Goal: Feedback & Contribution: Submit feedback/report problem

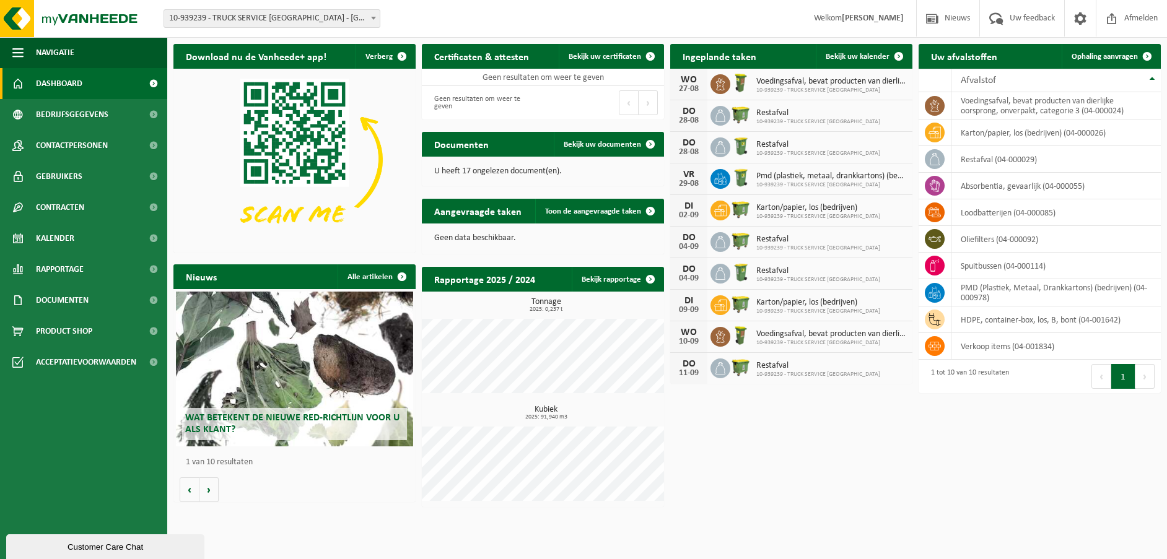
click at [282, 15] on span "10-939239 - TRUCK SERVICE [GEOGRAPHIC_DATA] - [GEOGRAPHIC_DATA]" at bounding box center [271, 18] width 215 height 17
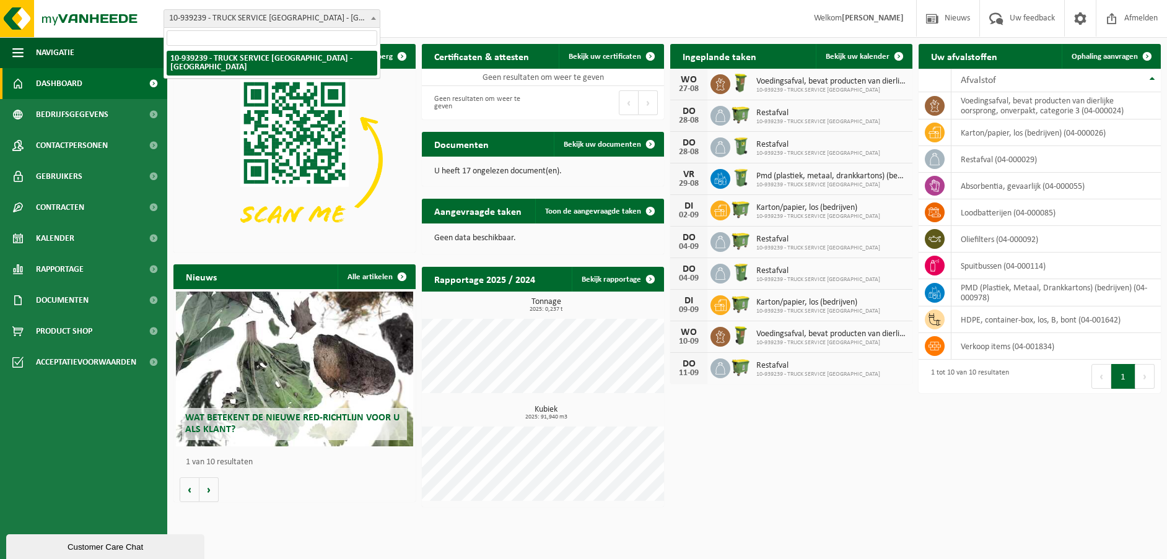
click at [282, 15] on span "10-939239 - TRUCK SERVICE [GEOGRAPHIC_DATA] - [GEOGRAPHIC_DATA]" at bounding box center [271, 18] width 215 height 17
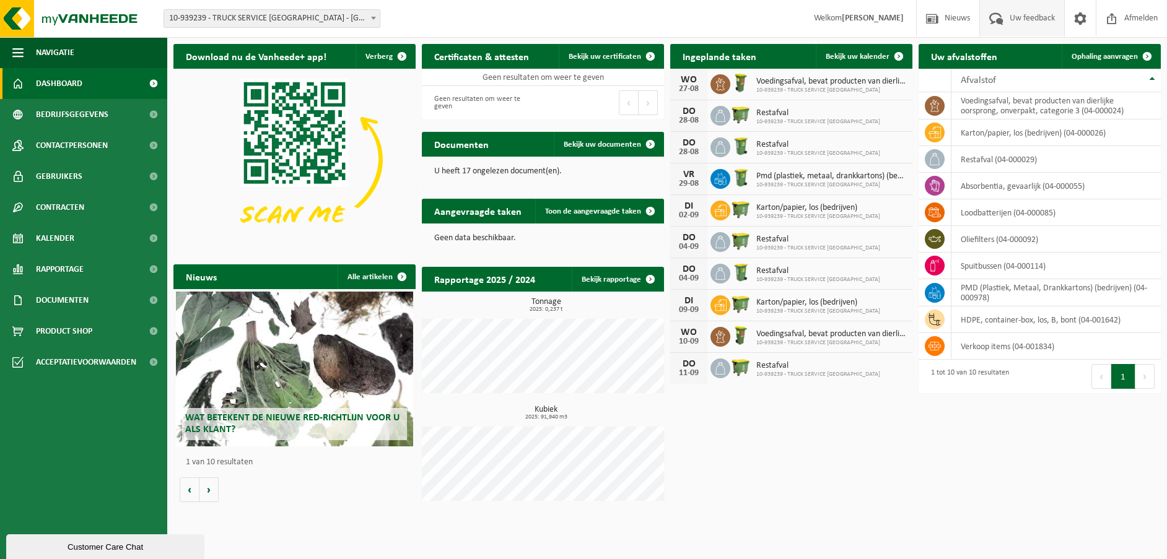
click at [1042, 30] on span "Uw feedback" at bounding box center [1031, 18] width 51 height 37
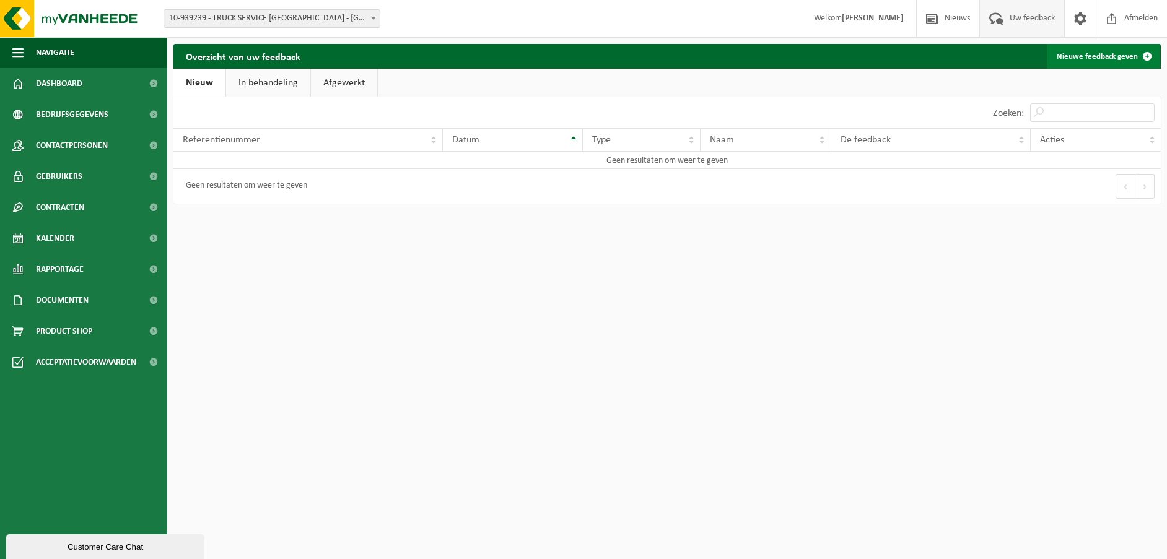
click at [1116, 61] on link "Nieuwe feedback geven" at bounding box center [1102, 56] width 113 height 25
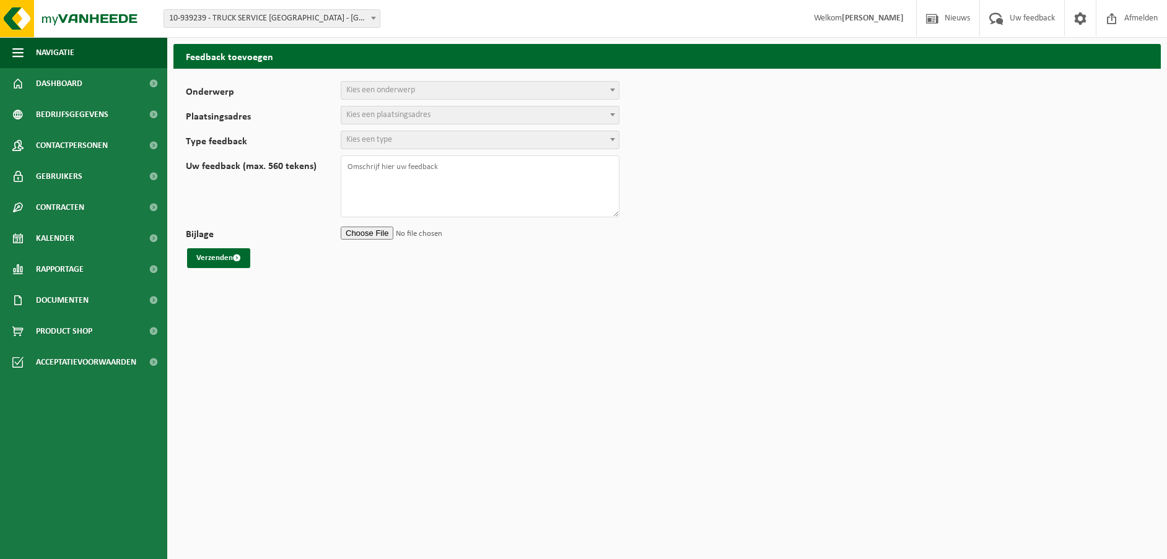
select select
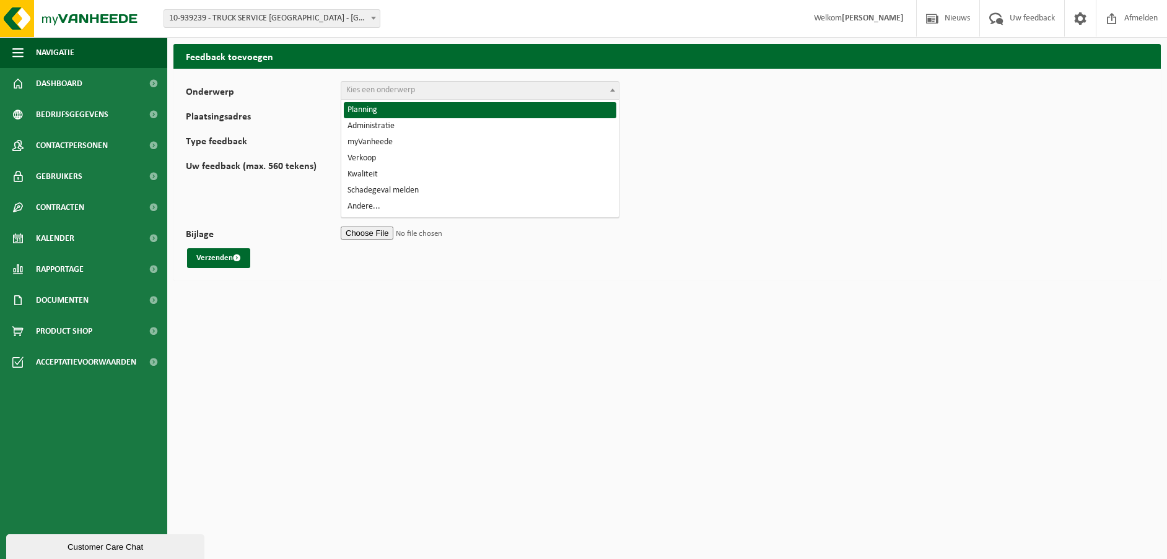
click at [458, 94] on span "Kies een onderwerp" at bounding box center [479, 90] width 277 height 17
select select "1"
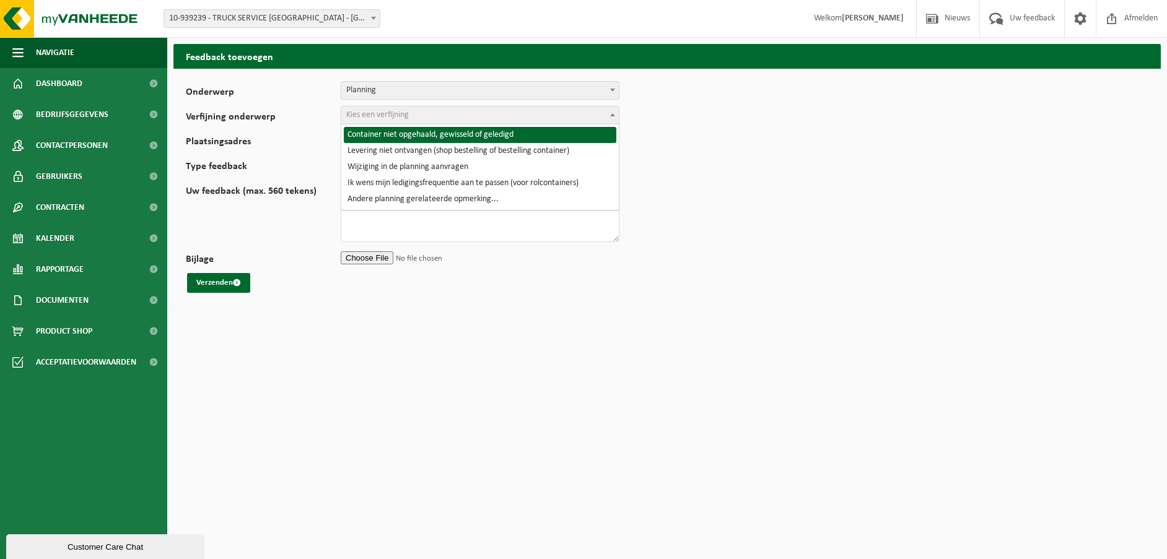
click at [441, 115] on span "Kies een verfijning" at bounding box center [479, 115] width 277 height 17
select select "2"
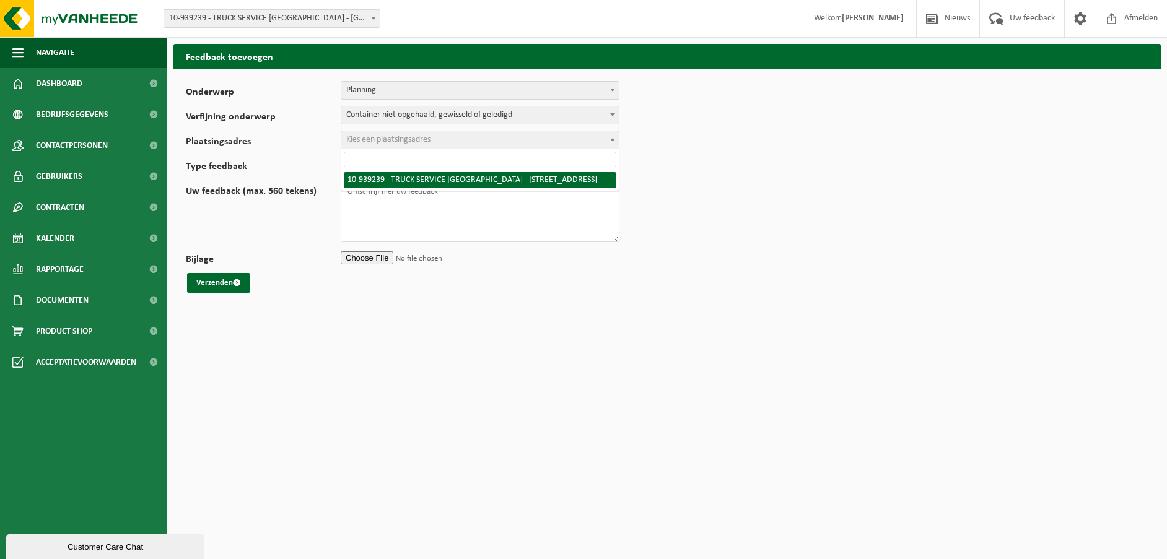
click at [428, 139] on span "Kies een plaatsingsadres" at bounding box center [388, 139] width 84 height 9
select select "159767"
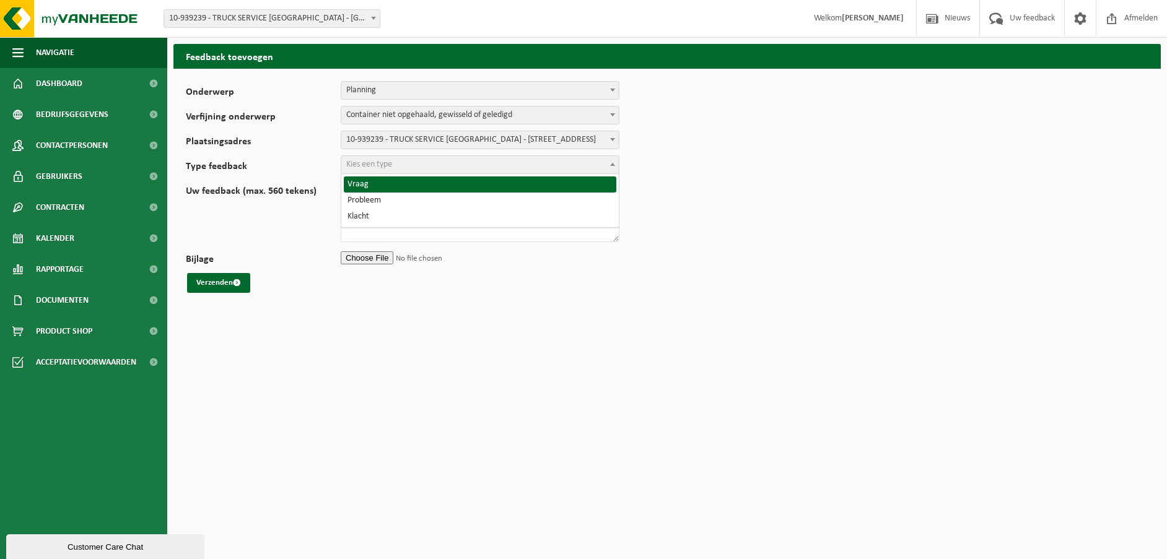
click at [425, 165] on span "Kies een type" at bounding box center [479, 164] width 277 height 17
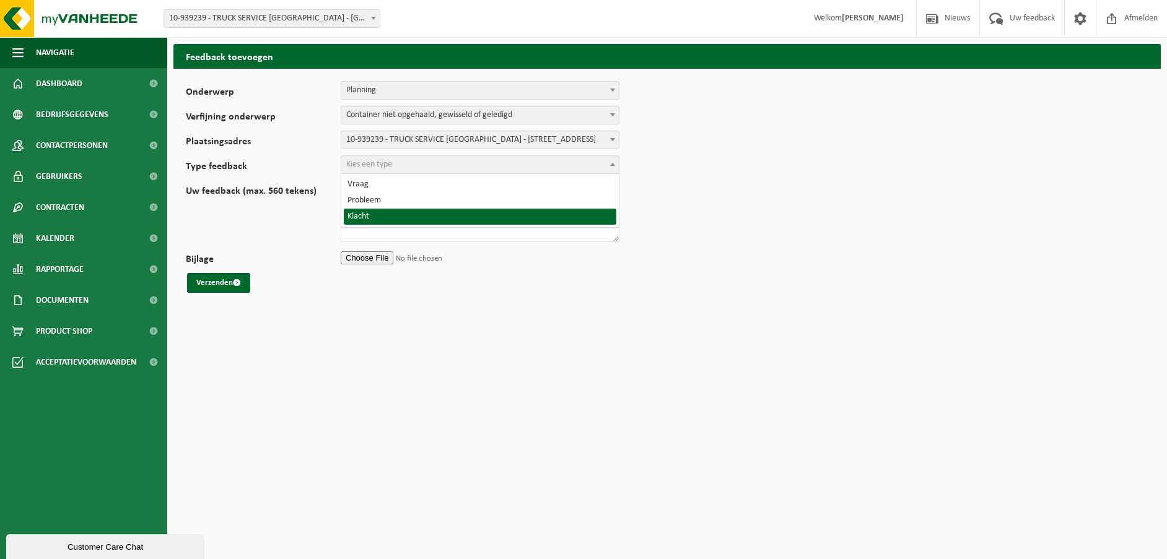
select select "COM"
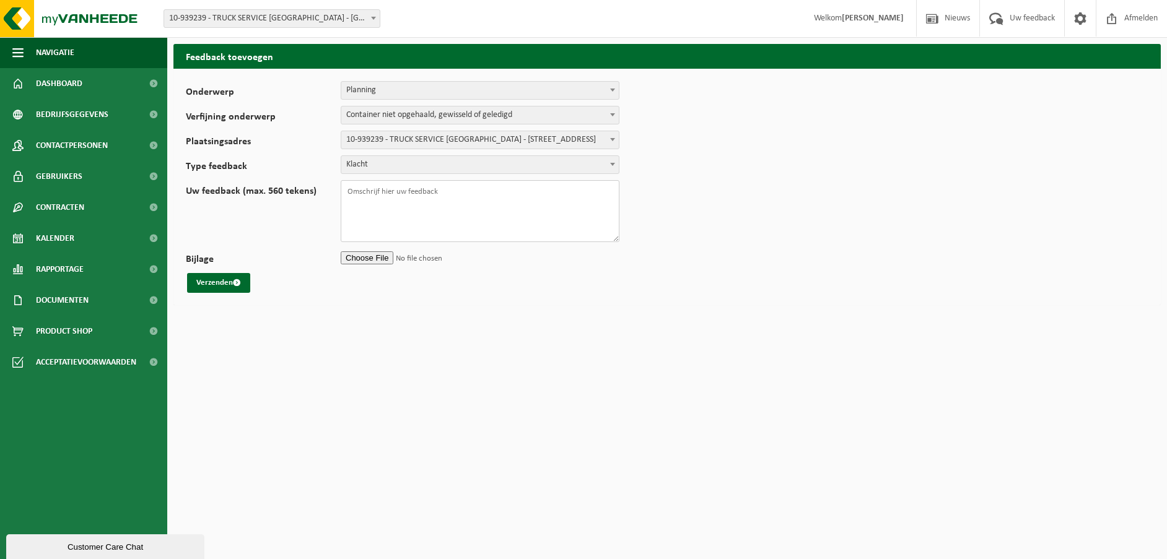
click at [425, 191] on textarea "Uw feedback (max. 560 tekens)" at bounding box center [480, 211] width 279 height 62
type textarea "Beste, ik krijg melding uit mijn team dat er geen ophaling van karton is gewees…"
click at [215, 285] on button "Verzenden" at bounding box center [218, 283] width 63 height 20
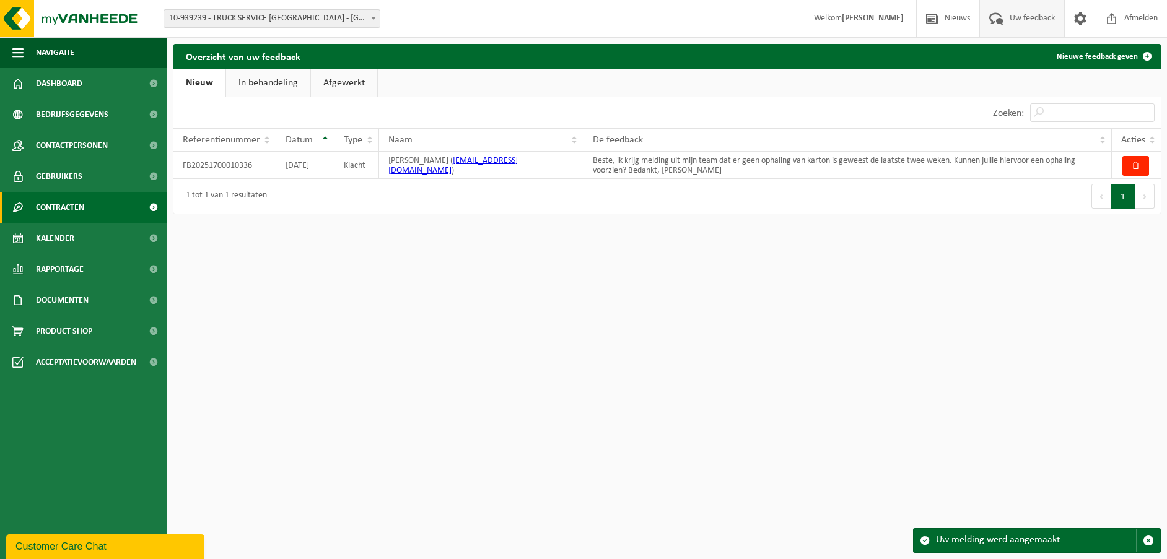
click at [69, 220] on span "Contracten" at bounding box center [60, 207] width 48 height 31
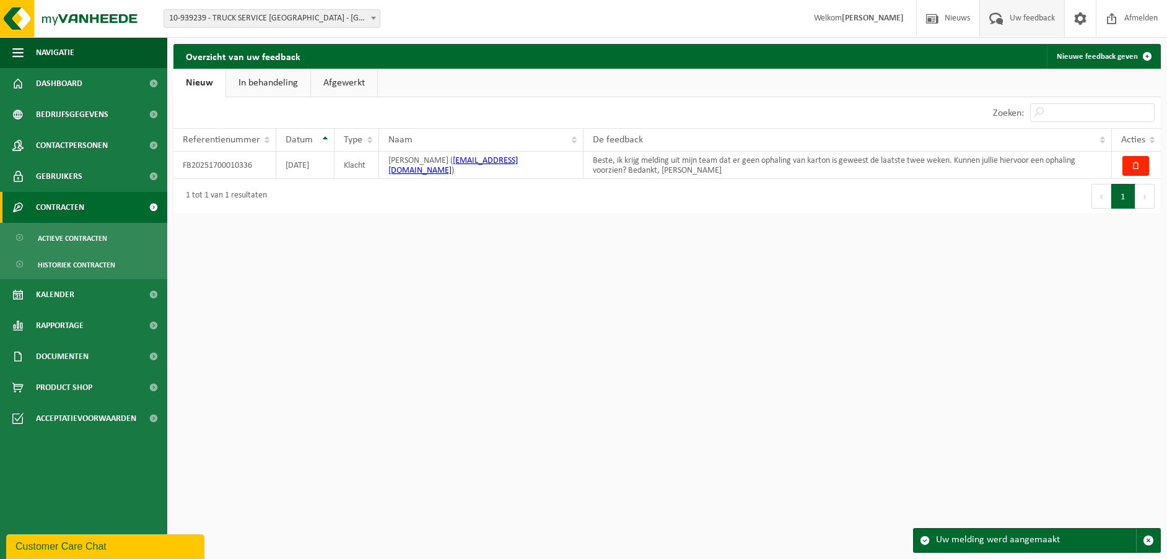
click at [76, 201] on span "Contracten" at bounding box center [60, 207] width 48 height 31
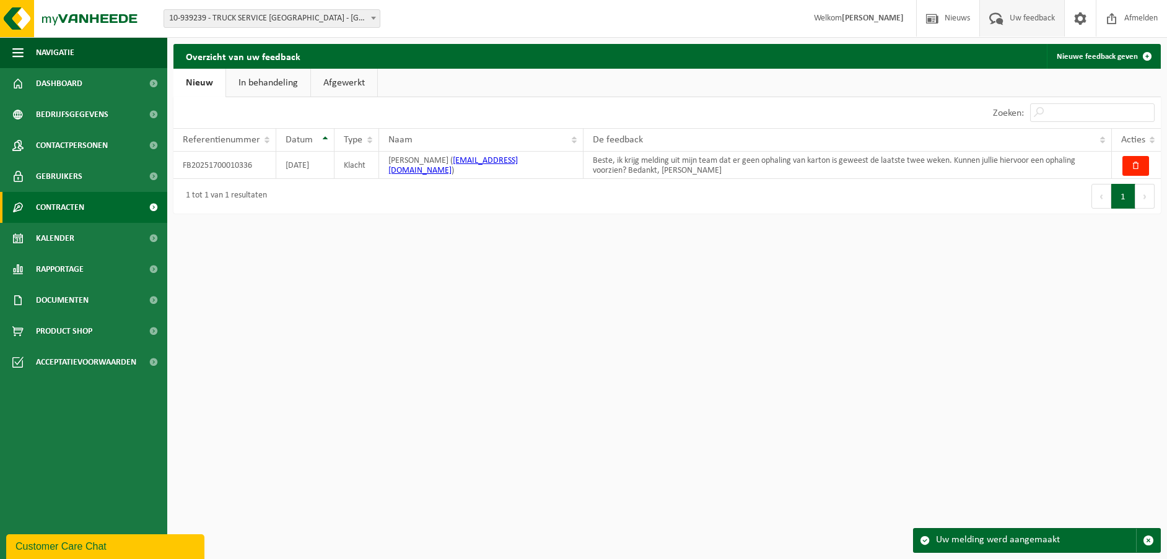
click at [74, 209] on span "Contracten" at bounding box center [60, 207] width 48 height 31
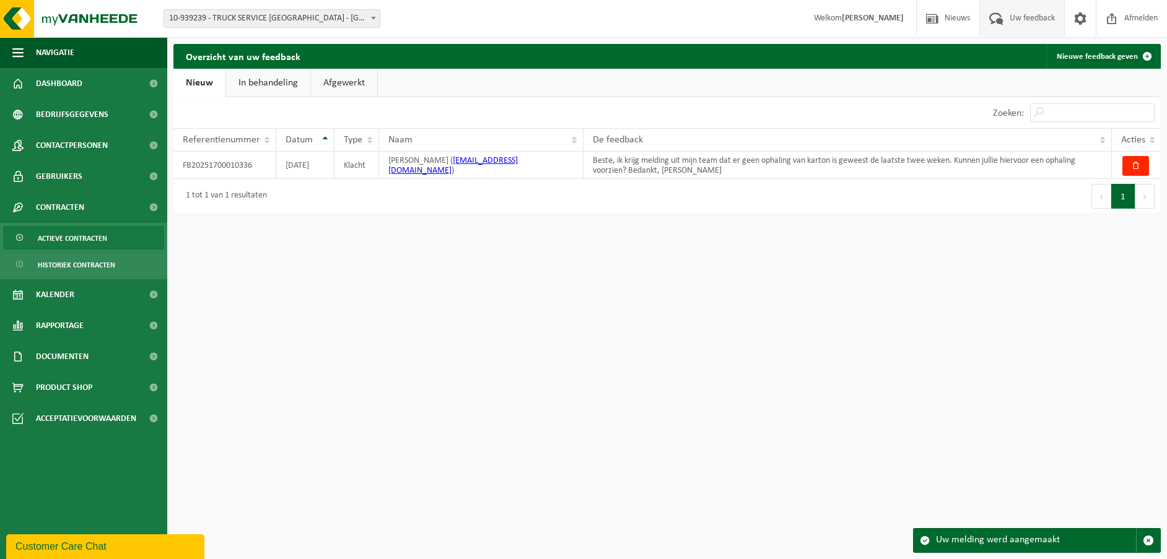
click at [74, 237] on span "Actieve contracten" at bounding box center [72, 239] width 69 height 24
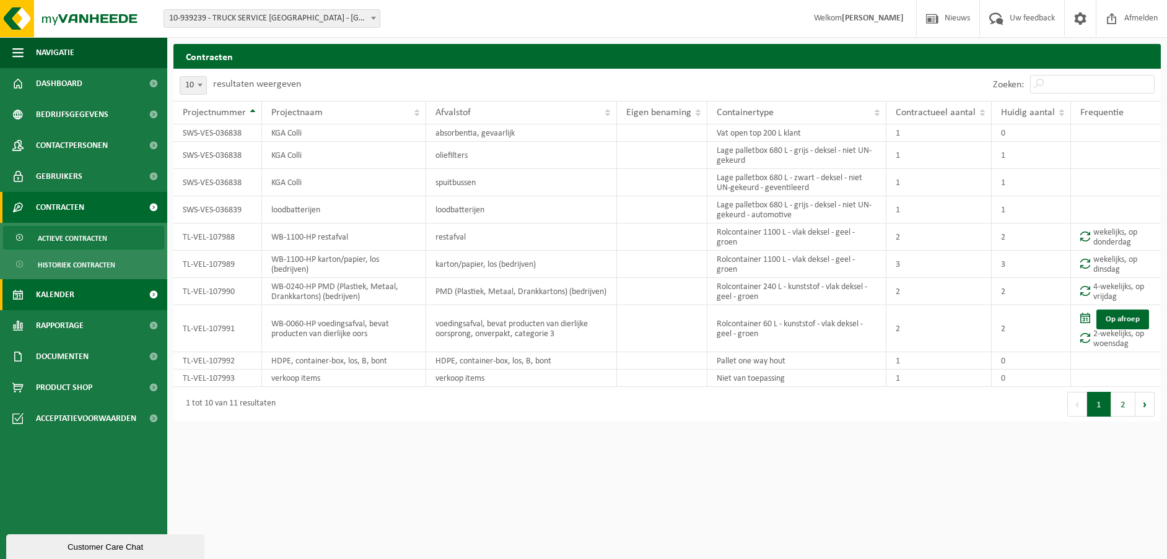
click at [85, 301] on link "Kalender" at bounding box center [83, 294] width 167 height 31
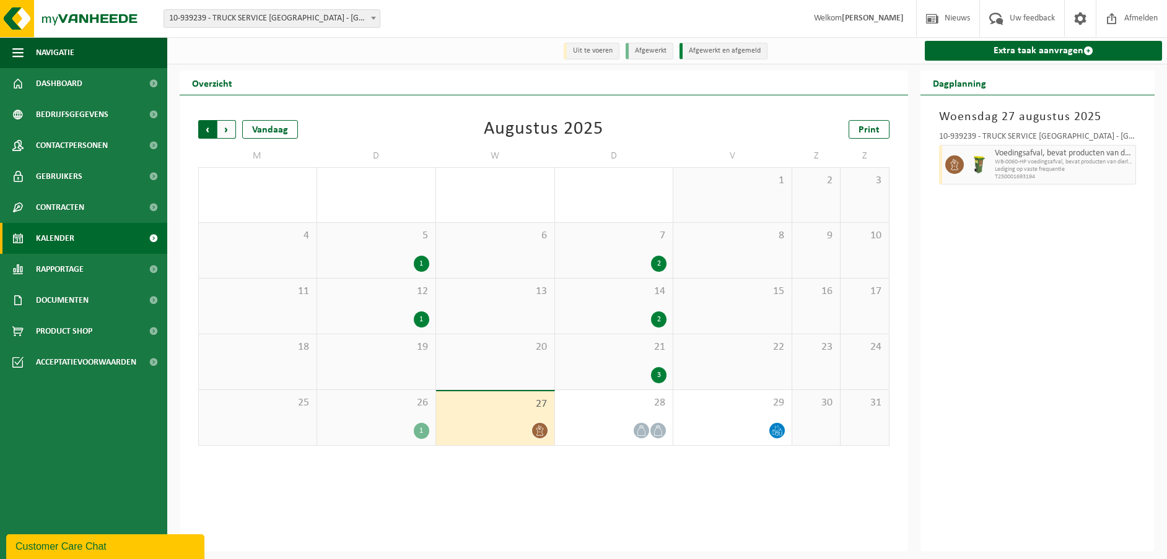
click at [225, 136] on span "Volgende" at bounding box center [226, 129] width 19 height 19
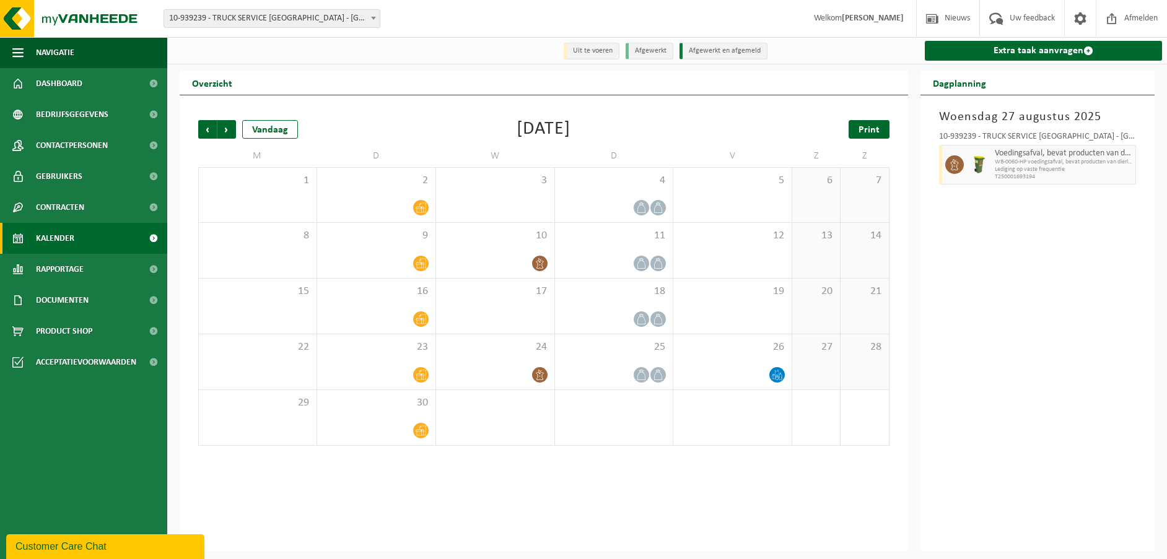
click at [864, 134] on span "Print" at bounding box center [868, 130] width 21 height 10
